Goal: Information Seeking & Learning: Learn about a topic

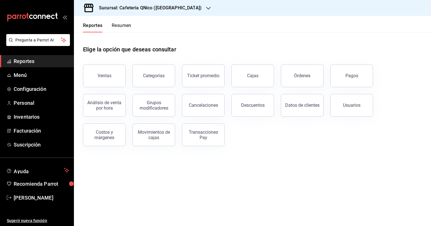
click at [122, 25] on button "Resumen" at bounding box center [122, 28] width 20 height 10
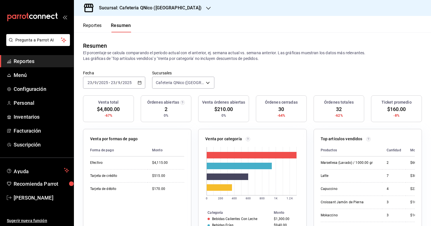
click at [93, 24] on button "Reportes" at bounding box center [92, 28] width 19 height 10
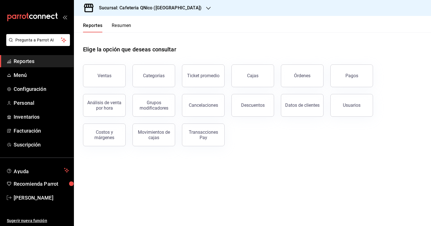
click at [122, 26] on button "Resumen" at bounding box center [122, 28] width 20 height 10
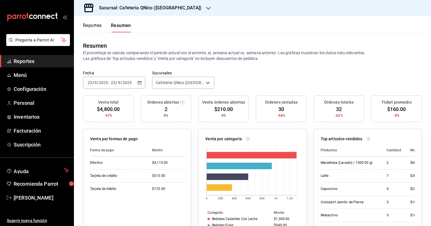
click at [95, 26] on button "Reportes" at bounding box center [92, 28] width 19 height 10
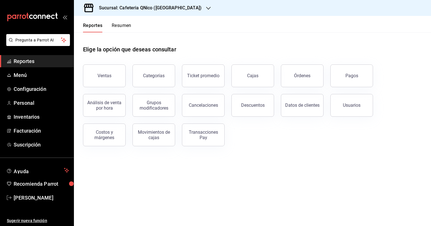
click at [127, 26] on button "Resumen" at bounding box center [122, 28] width 20 height 10
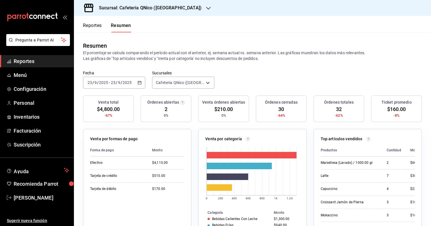
click at [94, 30] on button "Reportes" at bounding box center [92, 28] width 19 height 10
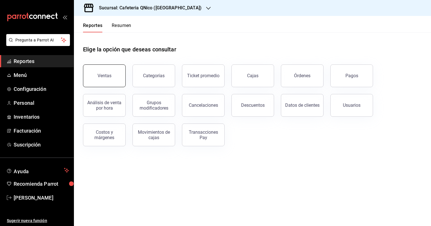
click at [97, 77] on button "Ventas" at bounding box center [104, 76] width 43 height 23
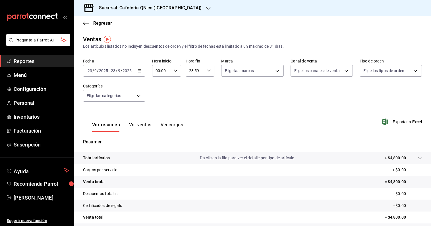
click at [140, 124] on button "Ver ventas" at bounding box center [140, 127] width 22 height 10
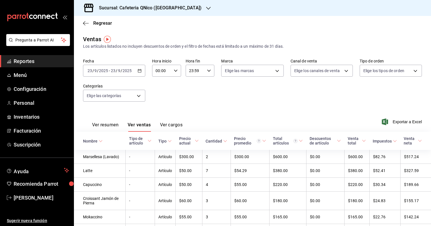
click at [178, 124] on button "Ver cargos" at bounding box center [171, 127] width 23 height 10
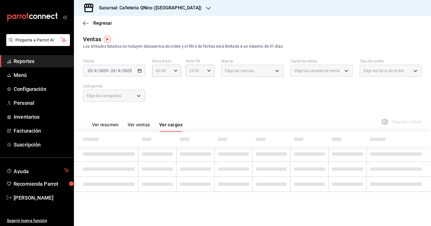
click at [141, 127] on button "Ver ventas" at bounding box center [139, 127] width 22 height 10
click at [104, 124] on button "Ver resumen" at bounding box center [105, 127] width 26 height 10
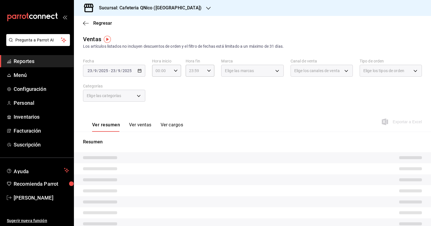
click at [139, 124] on button "Ver ventas" at bounding box center [140, 127] width 22 height 10
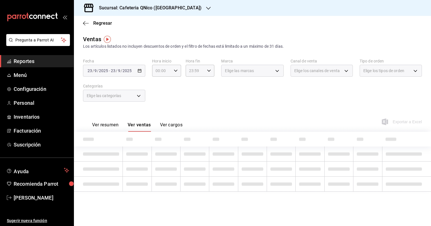
click at [167, 126] on button "Ver cargos" at bounding box center [171, 127] width 23 height 10
click at [140, 126] on button "Ver ventas" at bounding box center [139, 127] width 22 height 10
click at [116, 126] on button "Ver resumen" at bounding box center [105, 127] width 26 height 10
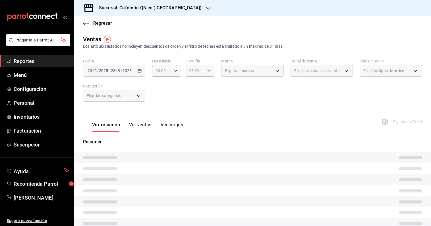
click at [141, 126] on button "Ver ventas" at bounding box center [140, 127] width 22 height 10
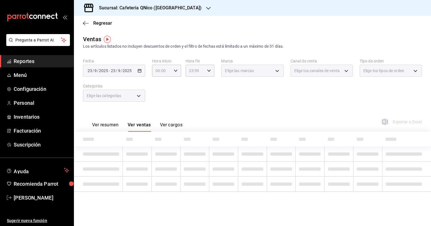
click at [171, 126] on button "Ver cargos" at bounding box center [171, 127] width 23 height 10
click at [142, 125] on button "Ver ventas" at bounding box center [139, 127] width 22 height 10
click at [109, 124] on button "Ver resumen" at bounding box center [105, 127] width 26 height 10
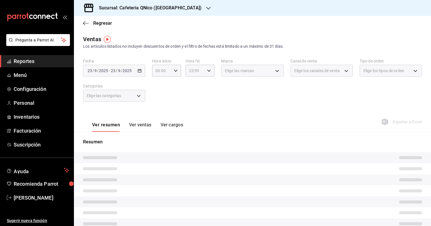
click at [36, 63] on span "Reportes" at bounding box center [41, 61] width 55 height 8
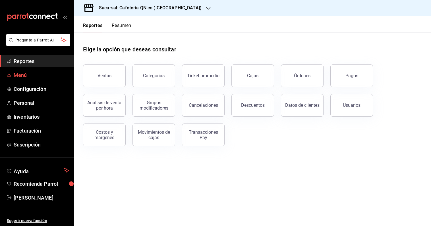
click at [28, 73] on span "Menú" at bounding box center [41, 75] width 55 height 8
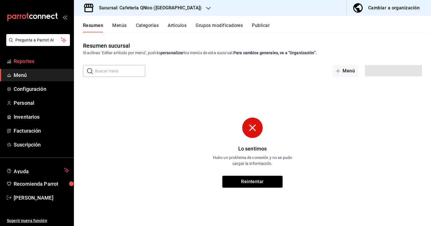
click at [26, 63] on span "Reportes" at bounding box center [41, 61] width 55 height 8
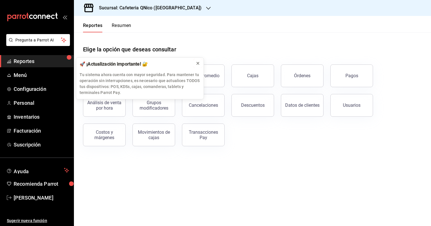
click at [198, 63] on icon at bounding box center [198, 63] width 5 height 5
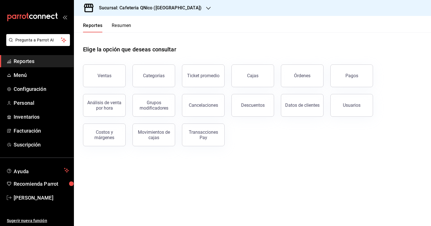
click at [125, 28] on button "Resumen" at bounding box center [122, 28] width 20 height 10
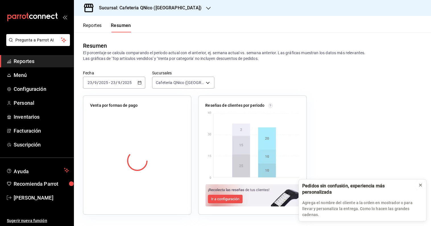
click at [420, 188] on icon at bounding box center [420, 185] width 5 height 5
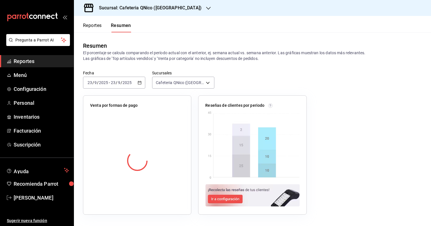
click at [90, 28] on button "Reportes" at bounding box center [92, 28] width 19 height 10
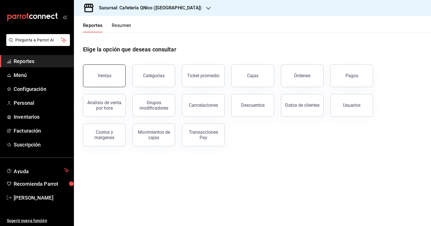
click at [103, 75] on div "Ventas" at bounding box center [104, 75] width 14 height 5
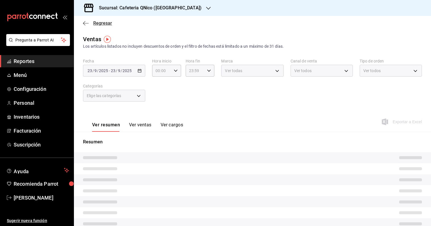
click at [108, 25] on span "Regresar" at bounding box center [102, 22] width 19 height 5
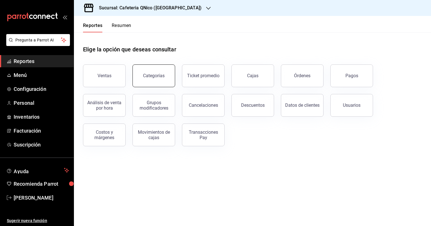
click at [145, 76] on div "Categorías" at bounding box center [154, 75] width 22 height 5
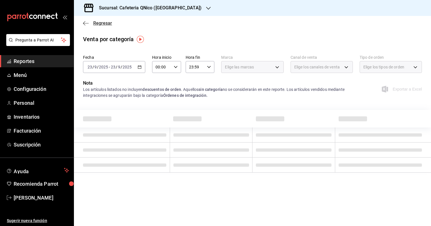
click at [99, 23] on span "Regresar" at bounding box center [102, 22] width 19 height 5
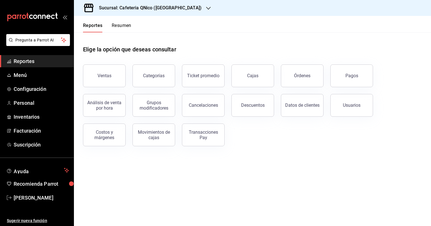
click at [121, 24] on button "Resumen" at bounding box center [122, 28] width 20 height 10
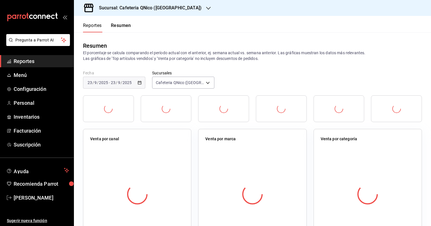
click at [96, 28] on button "Reportes" at bounding box center [92, 28] width 19 height 10
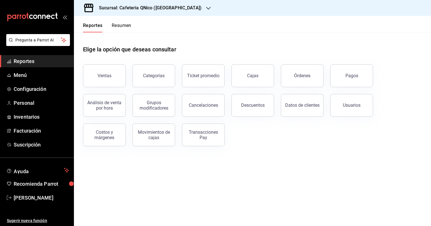
click at [121, 22] on div "Reportes Resumen" at bounding box center [102, 24] width 57 height 16
click at [122, 27] on button "Resumen" at bounding box center [122, 28] width 20 height 10
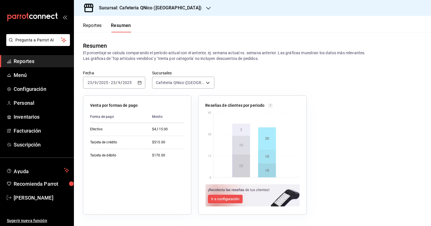
click at [99, 26] on button "Reportes" at bounding box center [92, 28] width 19 height 10
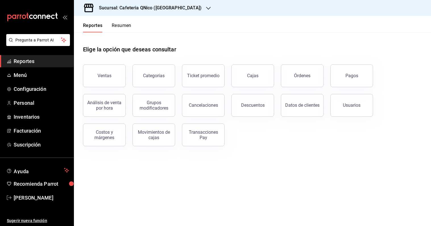
click at [127, 28] on button "Resumen" at bounding box center [122, 28] width 20 height 10
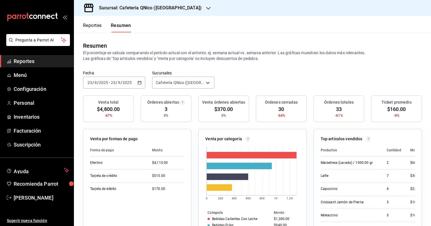
click at [34, 63] on span "Reportes" at bounding box center [41, 61] width 55 height 8
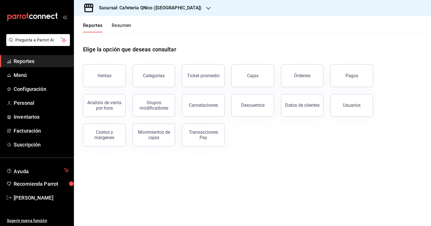
click at [32, 59] on span "Reportes" at bounding box center [41, 61] width 55 height 8
click at [34, 63] on span "Reportes" at bounding box center [41, 61] width 55 height 8
click at [22, 62] on span "Reportes" at bounding box center [41, 61] width 55 height 8
